Goal: Task Accomplishment & Management: Complete application form

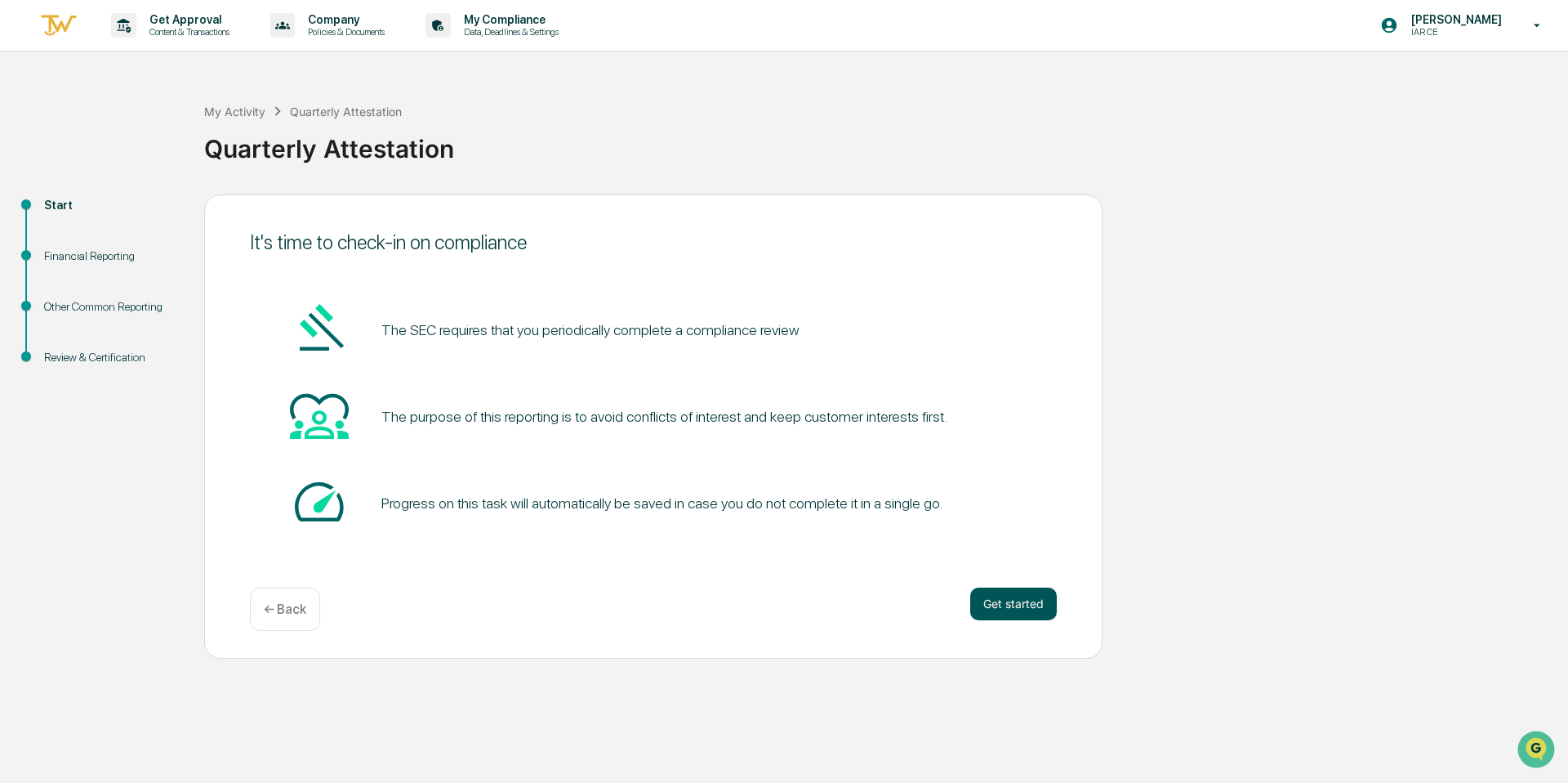
click at [1010, 599] on button "Get started" at bounding box center [1013, 603] width 87 height 32
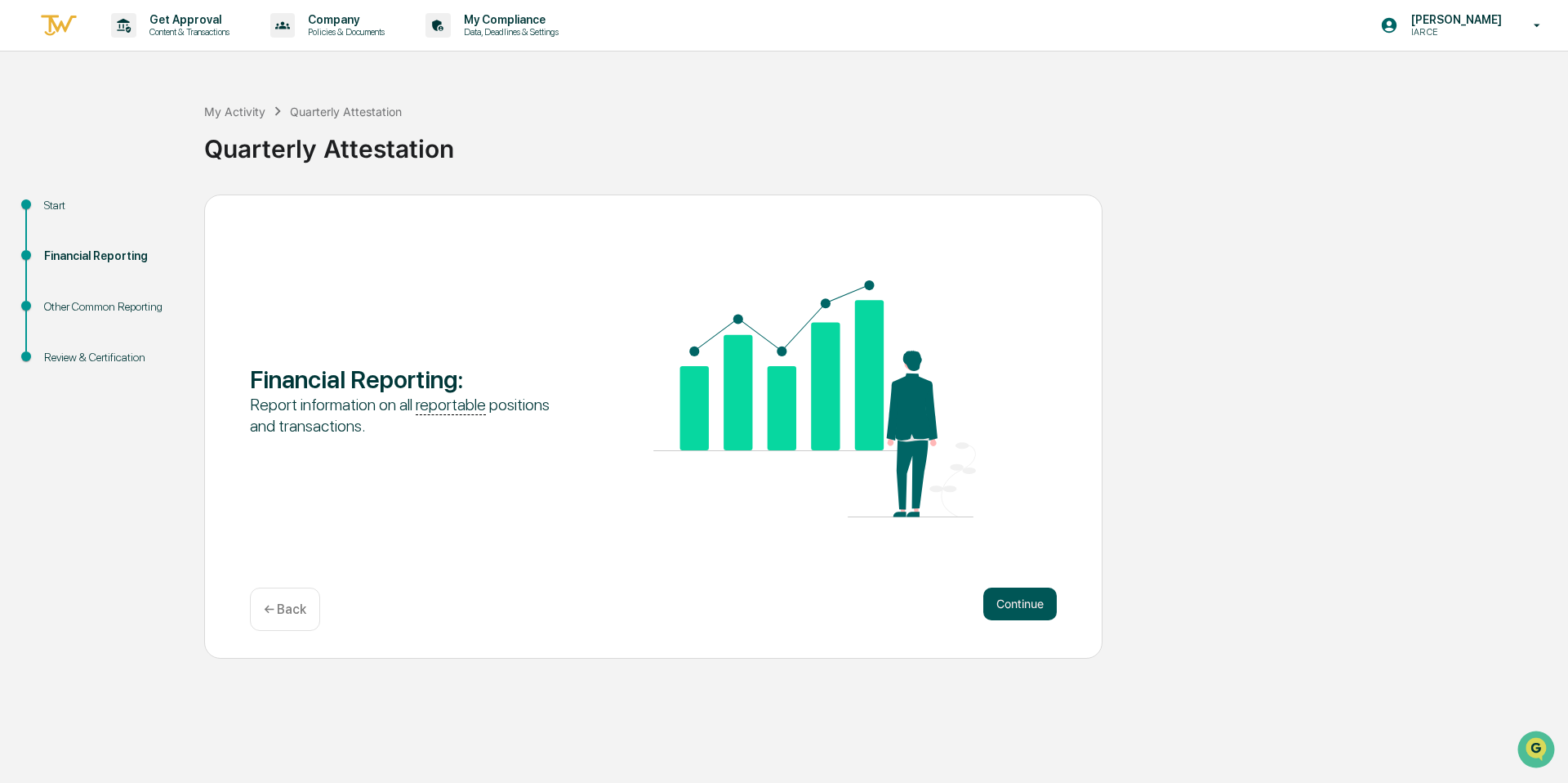
click at [1015, 603] on button "Continue" at bounding box center [1020, 603] width 73 height 32
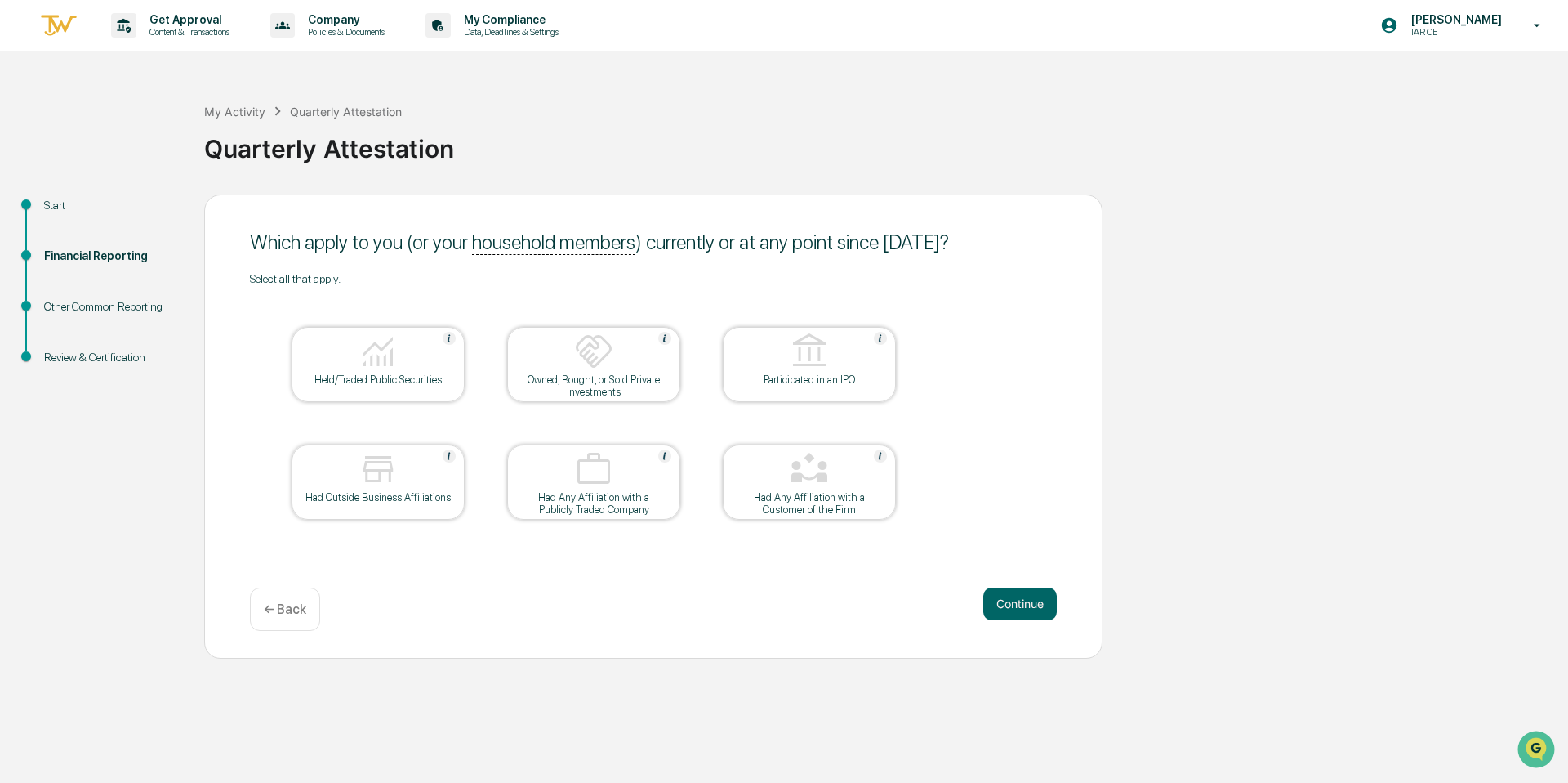
click at [419, 487] on div at bounding box center [378, 470] width 163 height 42
click at [1009, 598] on button "Continue" at bounding box center [1020, 603] width 73 height 32
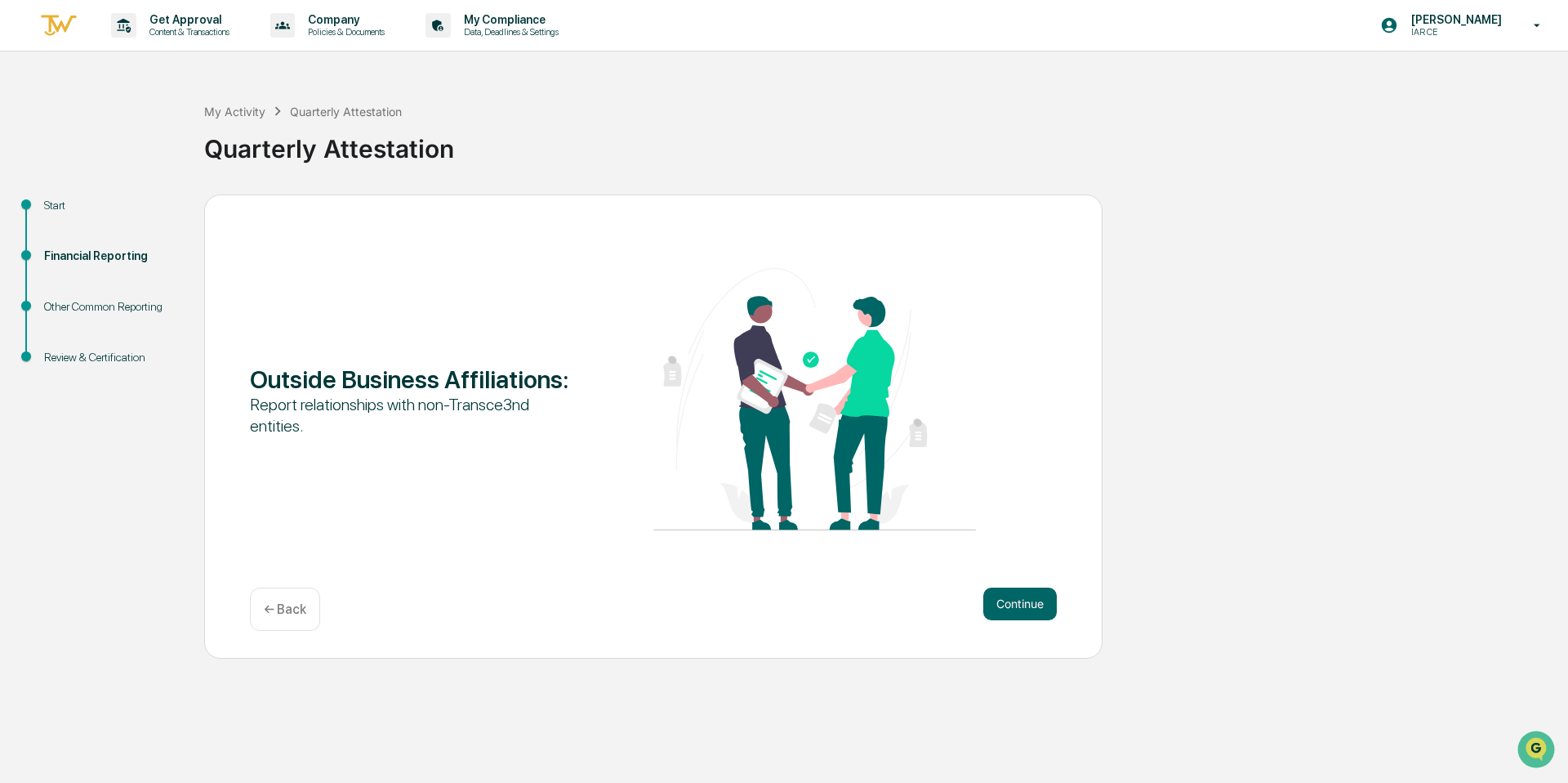
click at [295, 606] on p "← Back" at bounding box center [285, 609] width 43 height 16
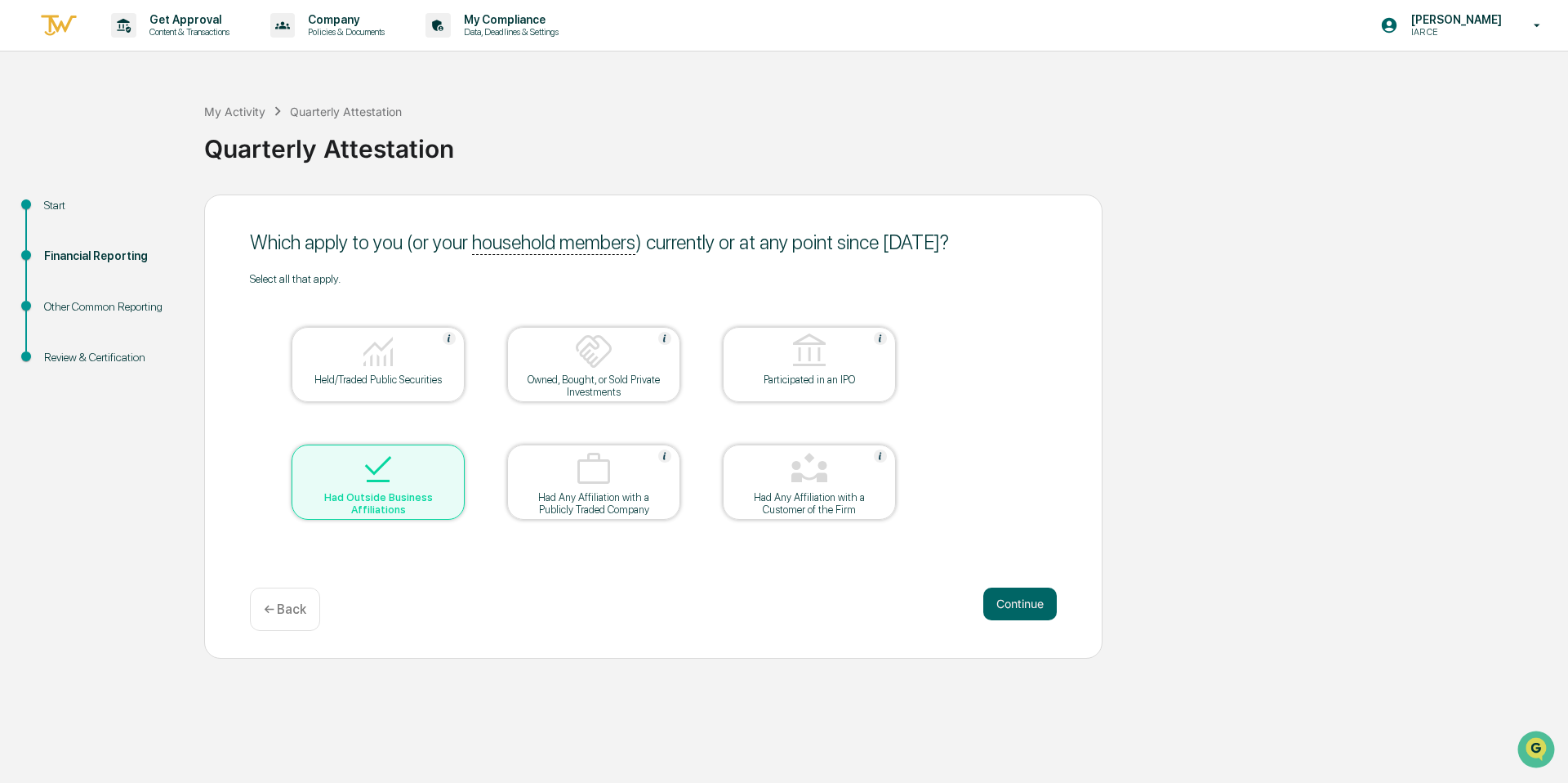
click at [379, 498] on div "Had Outside Business Affiliations" at bounding box center [378, 503] width 147 height 24
click at [992, 599] on button "Continue" at bounding box center [1020, 603] width 73 height 32
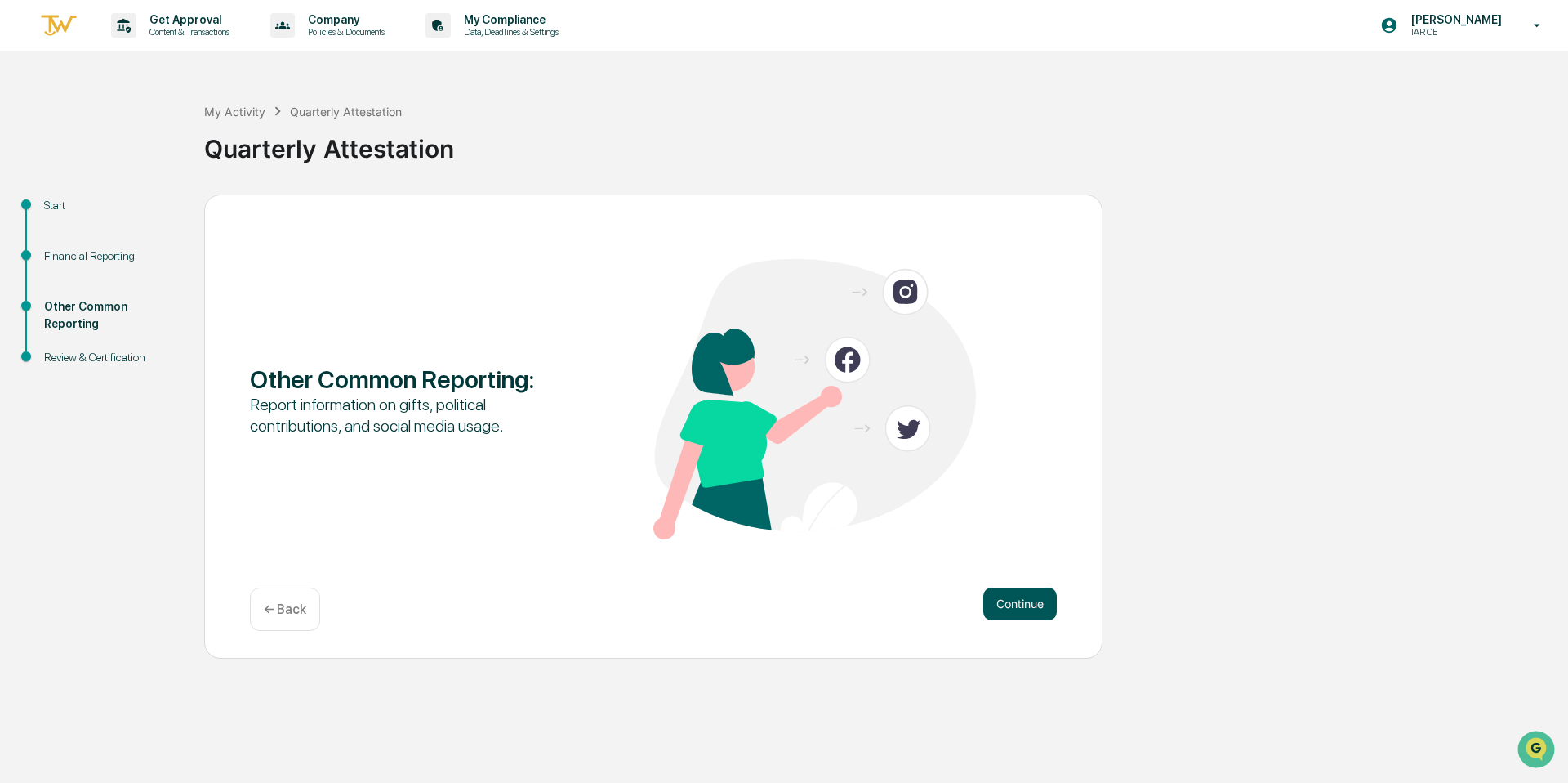
click at [1025, 595] on button "Continue" at bounding box center [1020, 603] width 73 height 32
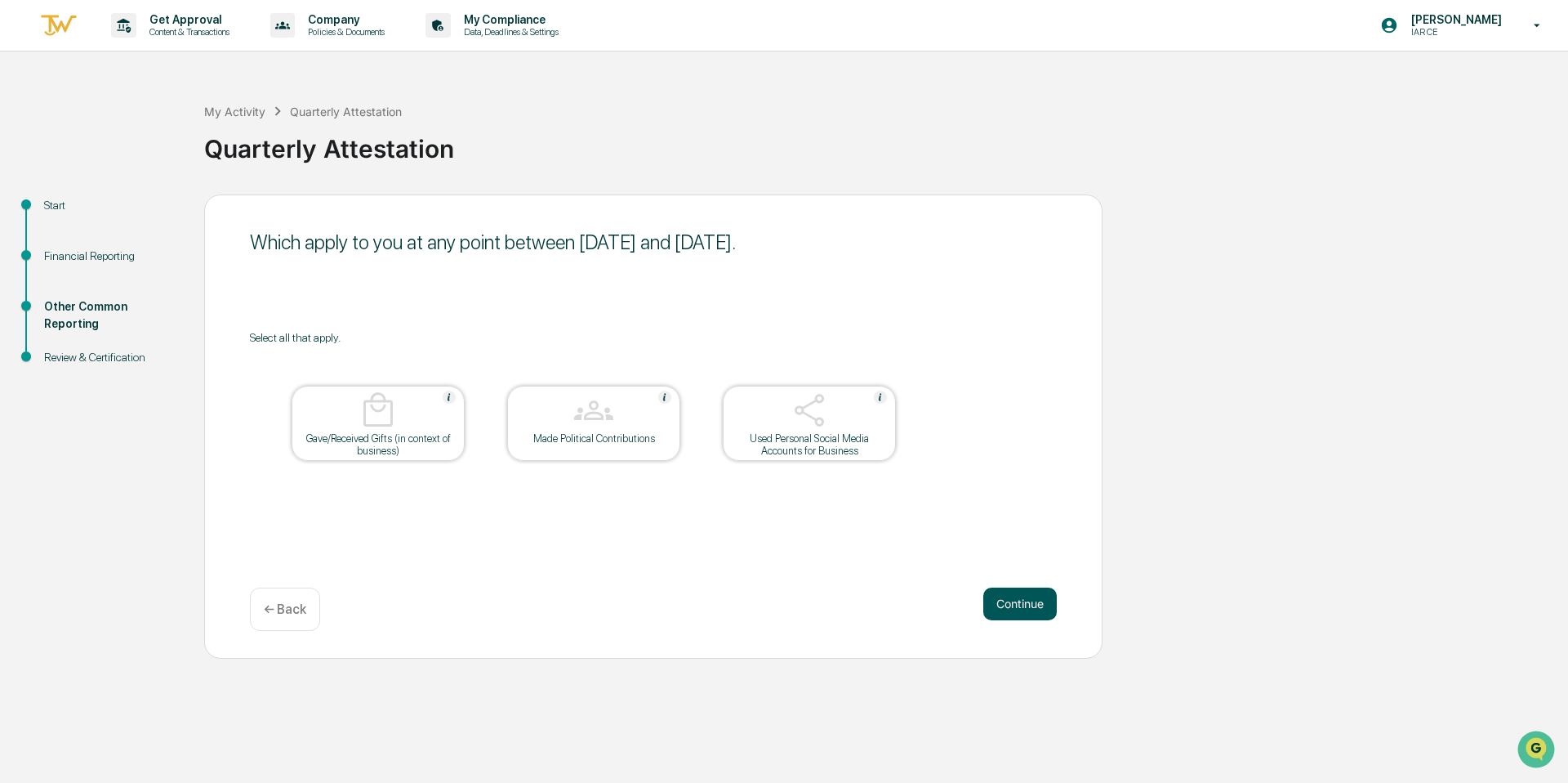
click at [990, 606] on button "Continue" at bounding box center [1020, 603] width 73 height 32
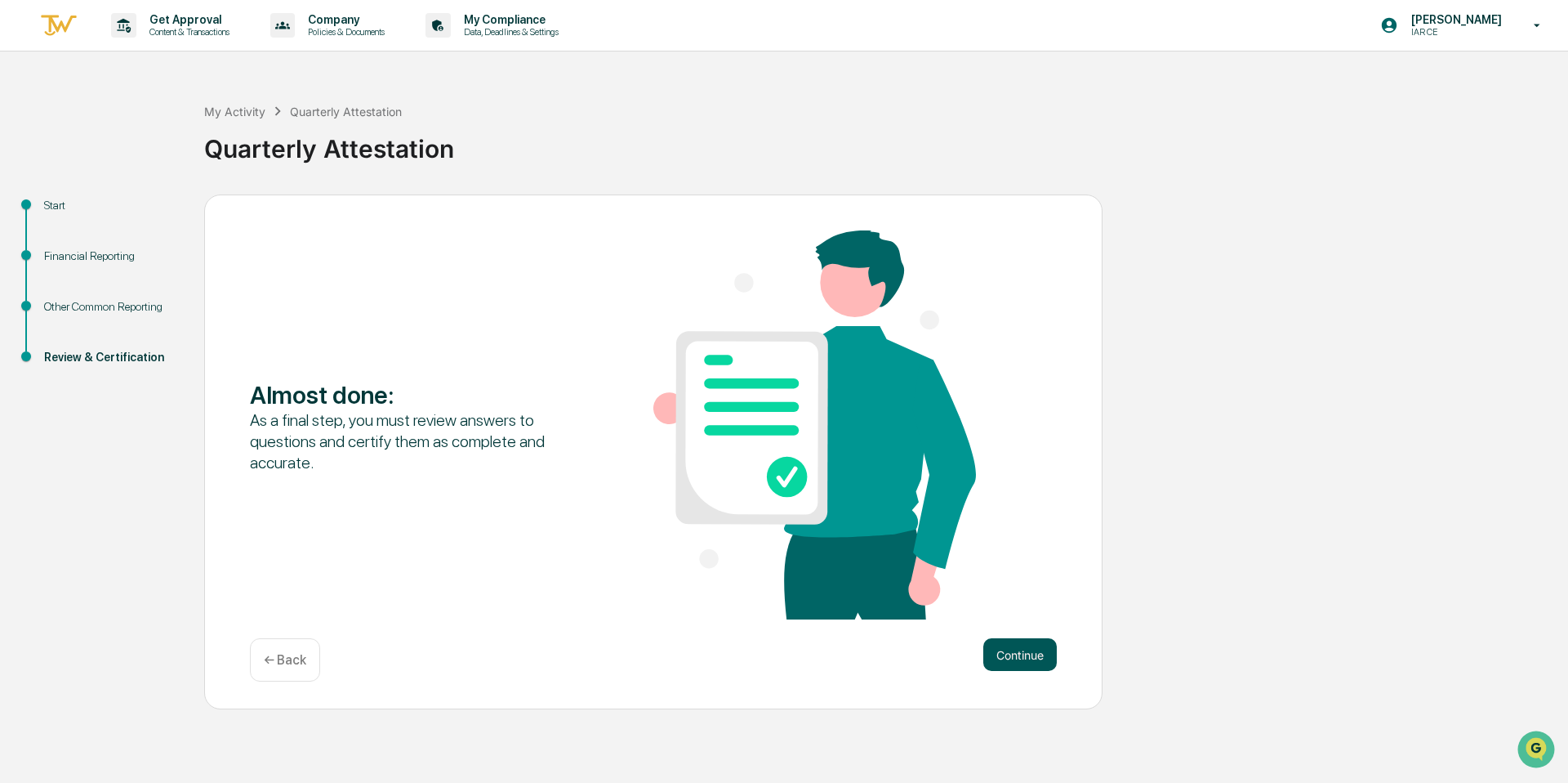
click at [1003, 649] on button "Continue" at bounding box center [1020, 654] width 73 height 32
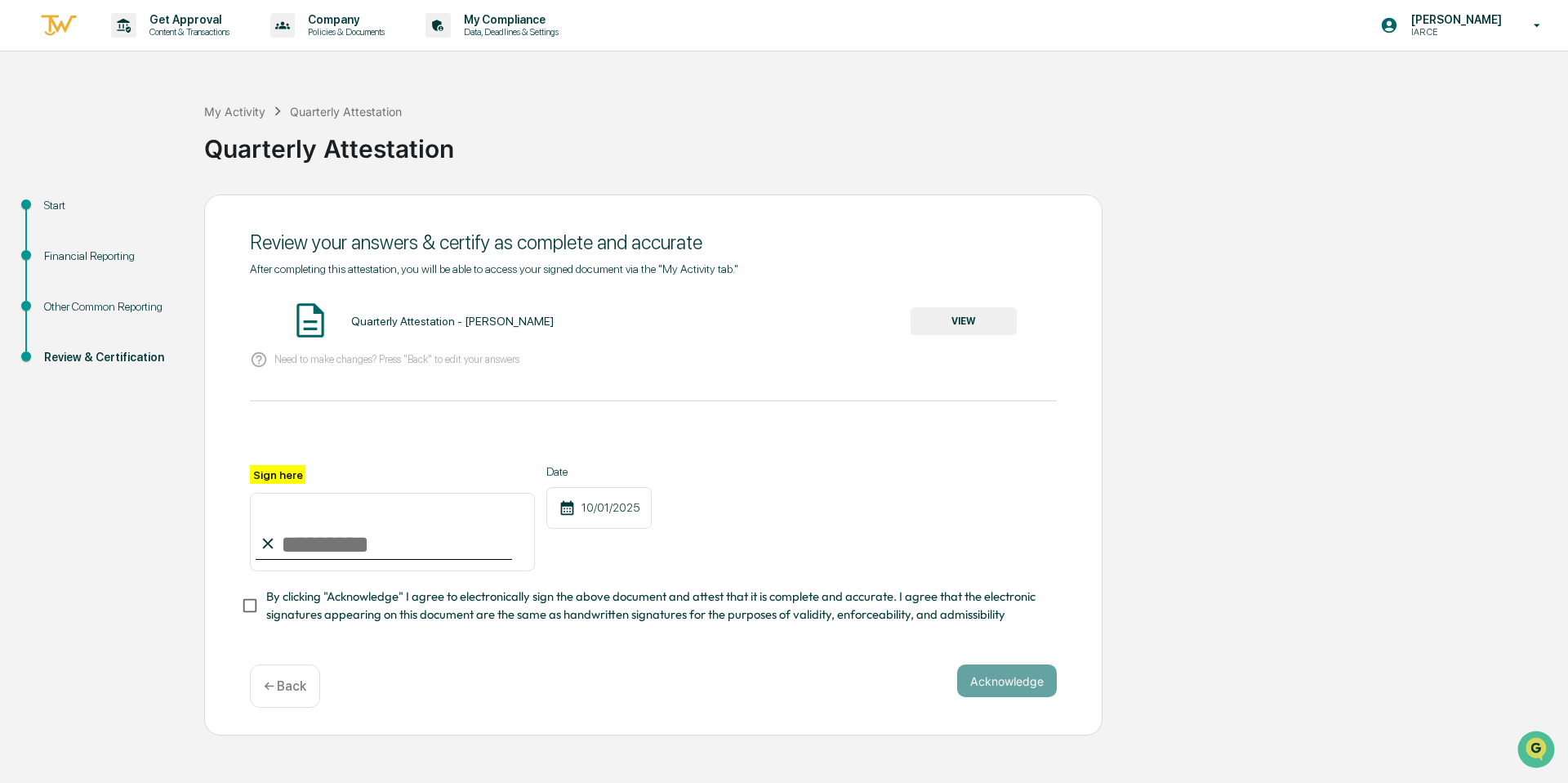
click at [284, 523] on input "Sign here" at bounding box center [392, 532] width 285 height 78
type input "**********"
click at [1022, 691] on button "Acknowledge" at bounding box center [1007, 680] width 100 height 32
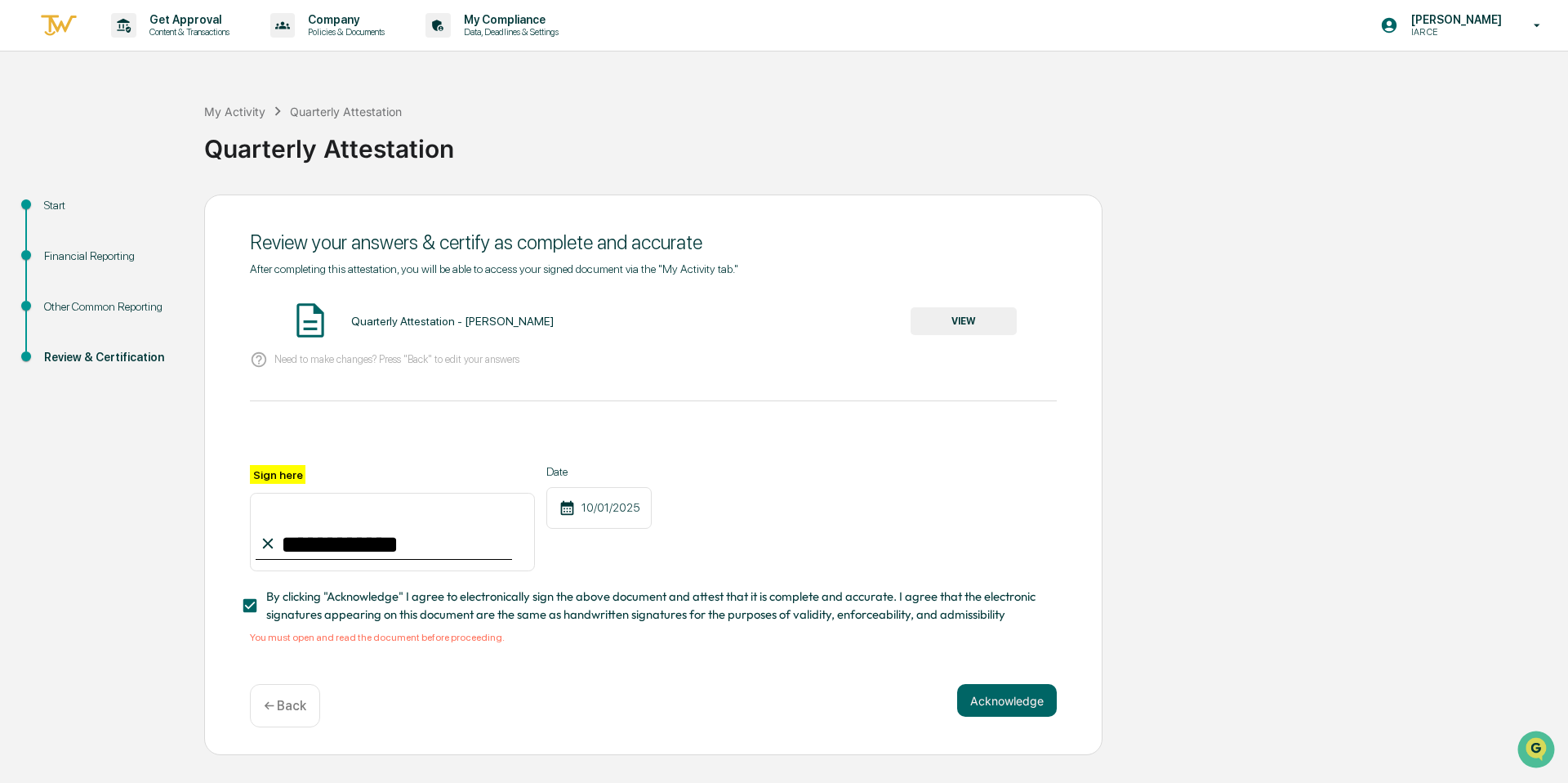
click at [989, 322] on button "VIEW" at bounding box center [963, 321] width 106 height 27
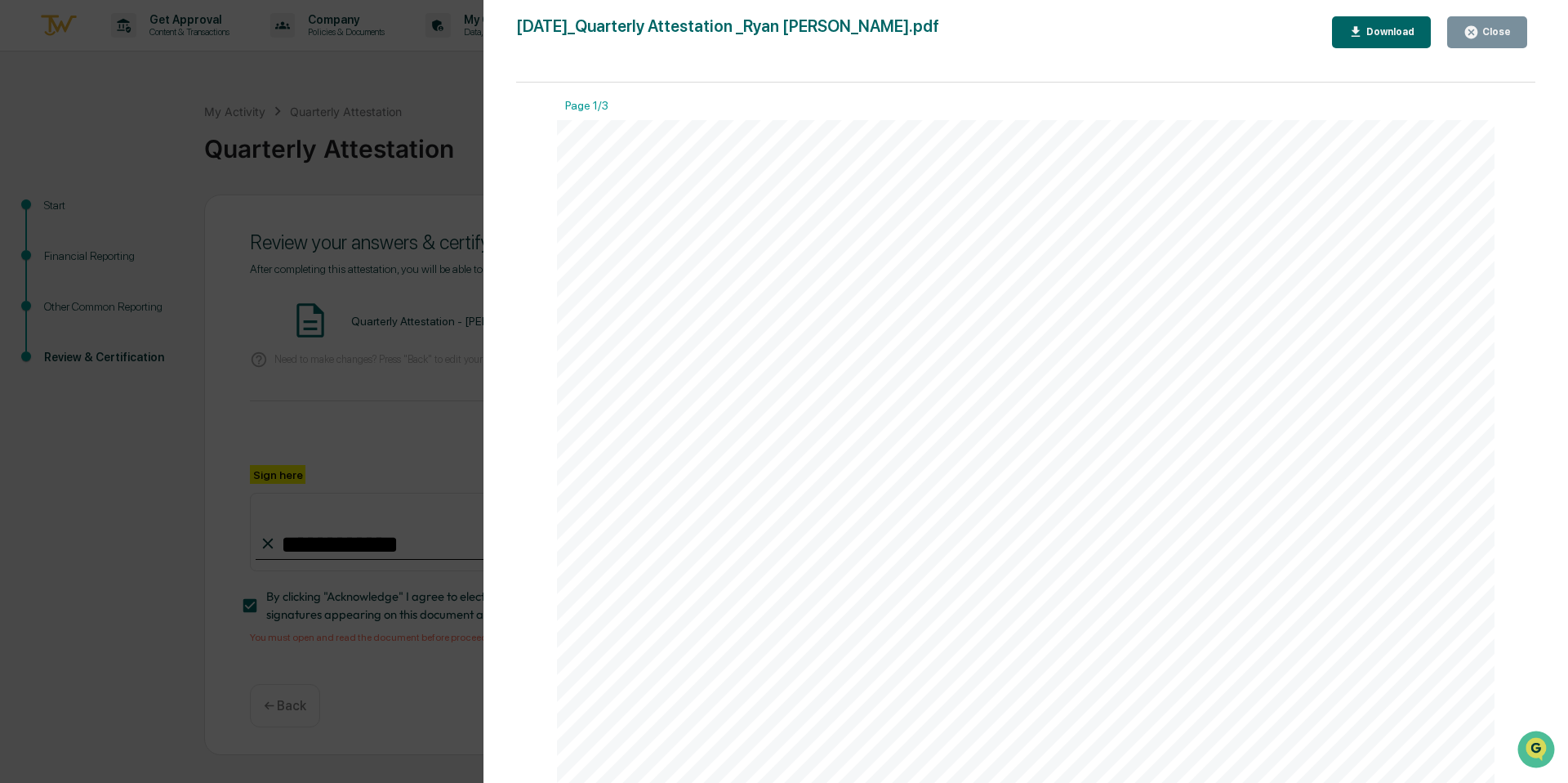
click at [1478, 42] on button "Close" at bounding box center [1487, 32] width 80 height 32
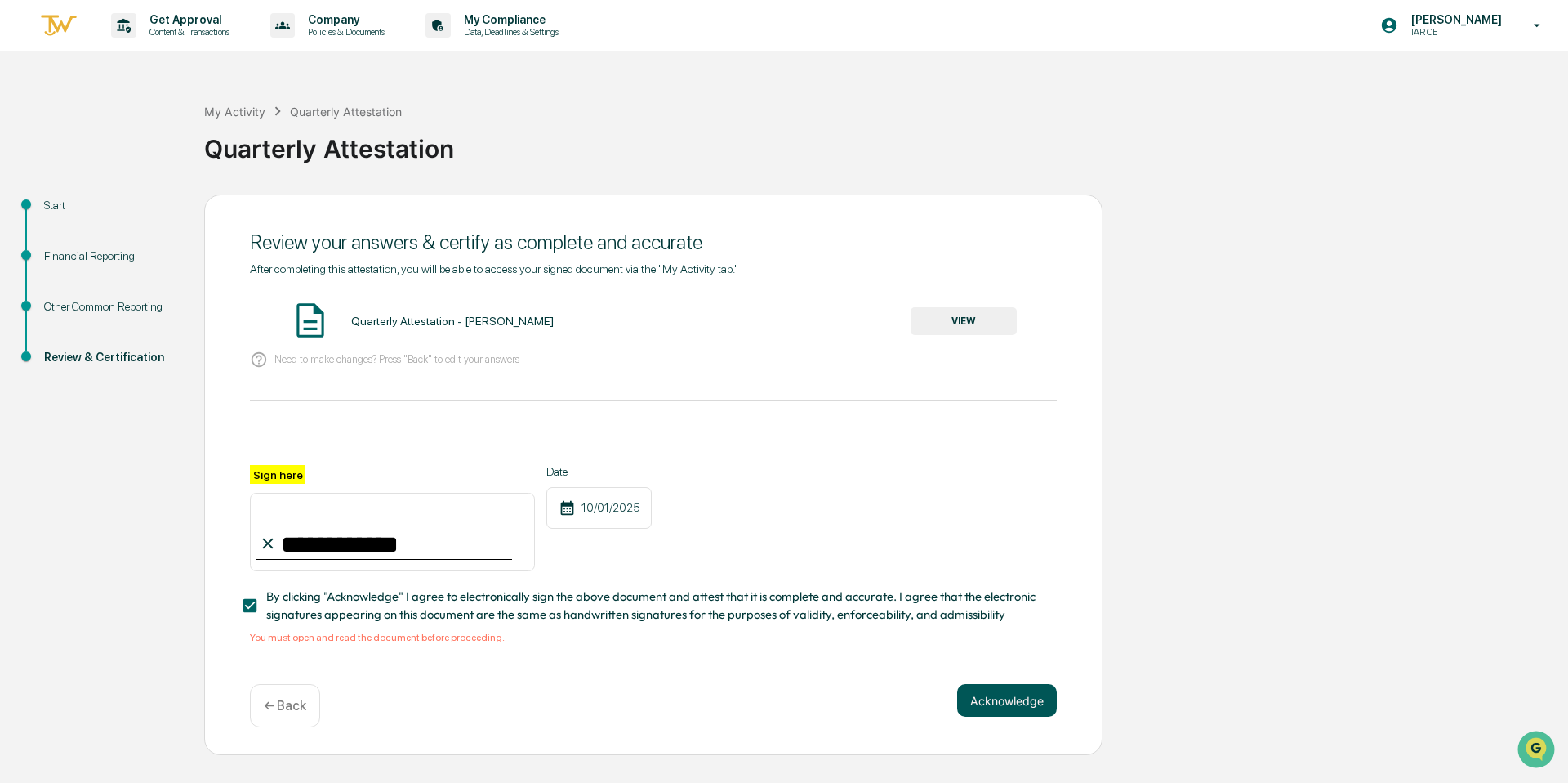
click at [992, 699] on button "Acknowledge" at bounding box center [1007, 700] width 100 height 32
